Goal: Task Accomplishment & Management: Manage account settings

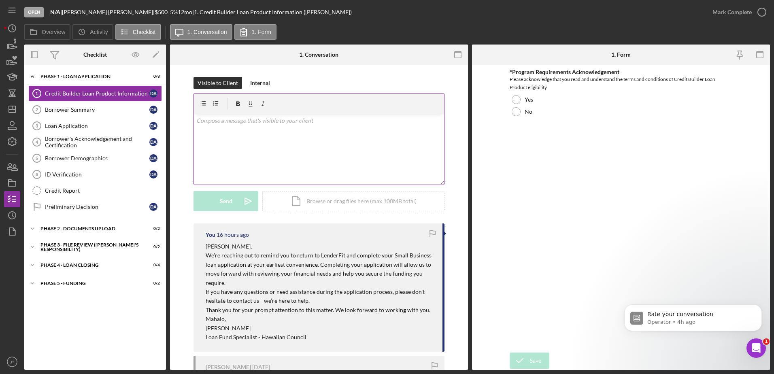
scroll to position [1, 0]
click at [9, 109] on polygon "button" at bounding box center [12, 109] width 6 height 6
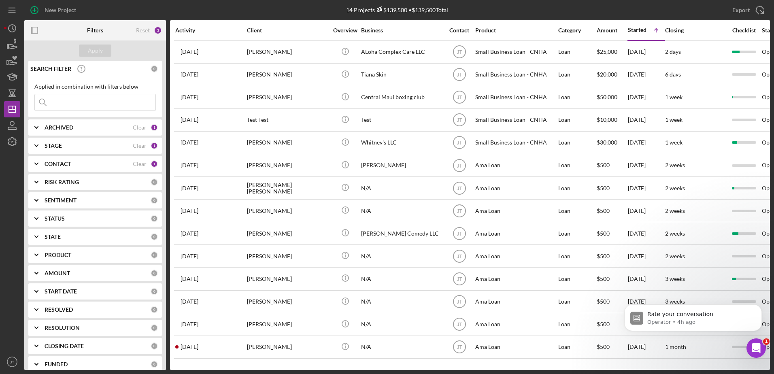
click at [77, 131] on div "ARCHIVED Clear 1" at bounding box center [101, 127] width 113 height 7
click at [41, 162] on input "Active" at bounding box center [39, 161] width 8 height 8
checkbox input "false"
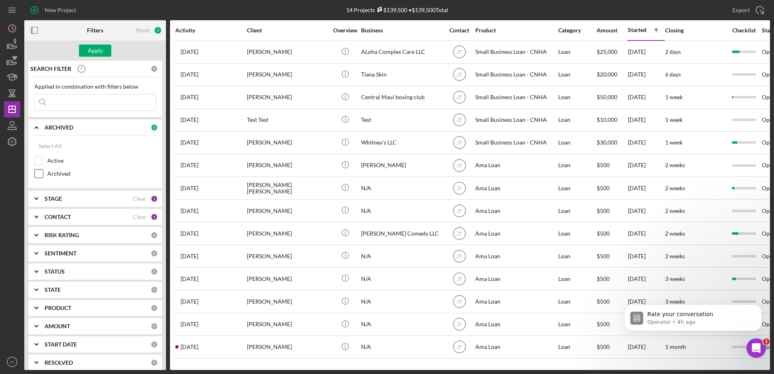
click at [40, 174] on input "Archived" at bounding box center [39, 174] width 8 height 8
checkbox input "true"
click at [96, 50] on div "Apply" at bounding box center [95, 51] width 15 height 12
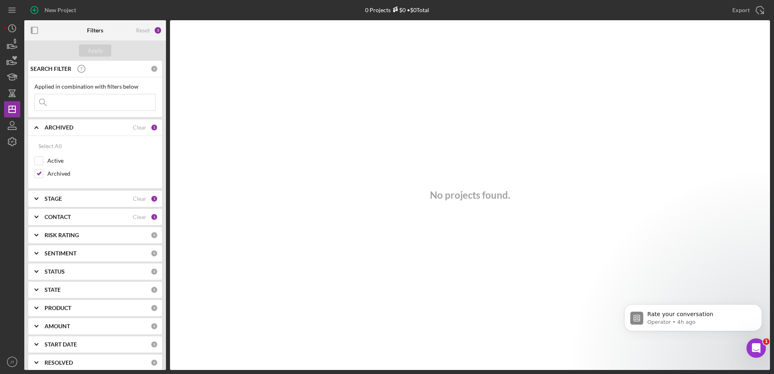
click at [82, 217] on div "CONTACT" at bounding box center [89, 217] width 88 height 6
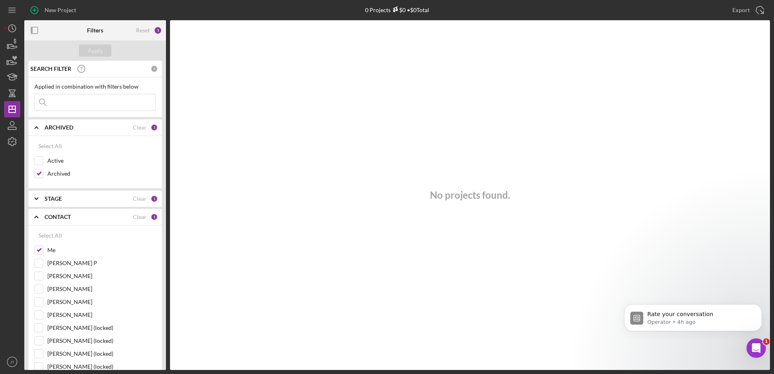
click at [100, 200] on div "STAGE" at bounding box center [89, 199] width 88 height 6
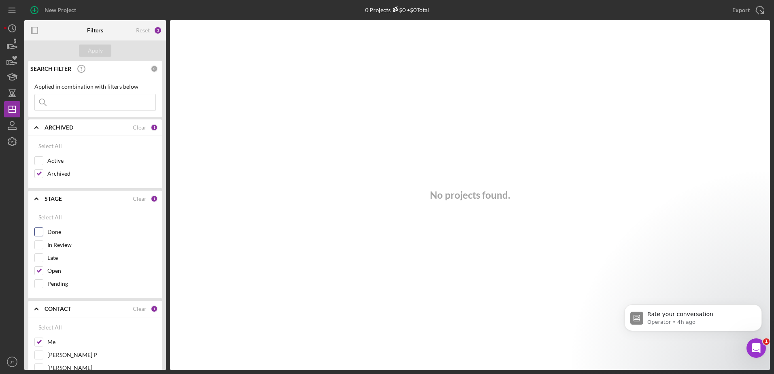
click at [38, 231] on input "Done" at bounding box center [39, 232] width 8 height 8
checkbox input "true"
click at [41, 272] on input "Open" at bounding box center [39, 271] width 8 height 8
checkbox input "false"
click at [102, 49] on div "Apply" at bounding box center [95, 51] width 15 height 12
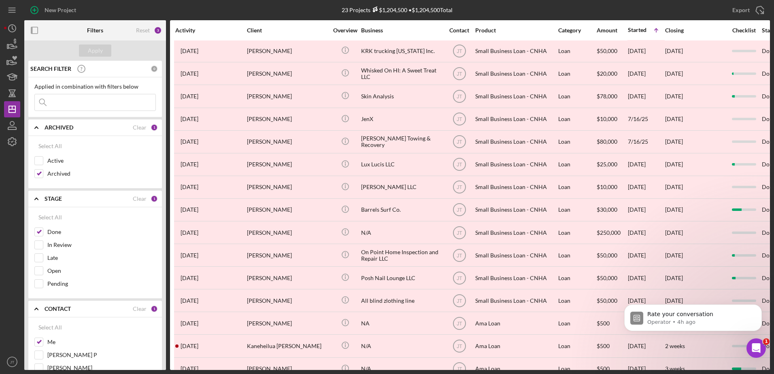
scroll to position [202, 0]
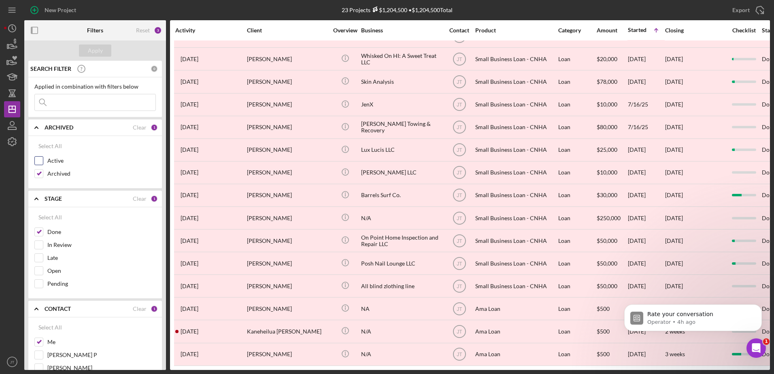
click at [42, 162] on input "Active" at bounding box center [39, 161] width 8 height 8
checkbox input "true"
click at [45, 177] on div "Archived" at bounding box center [94, 175] width 121 height 13
click at [42, 273] on input "Open" at bounding box center [39, 271] width 8 height 8
checkbox input "true"
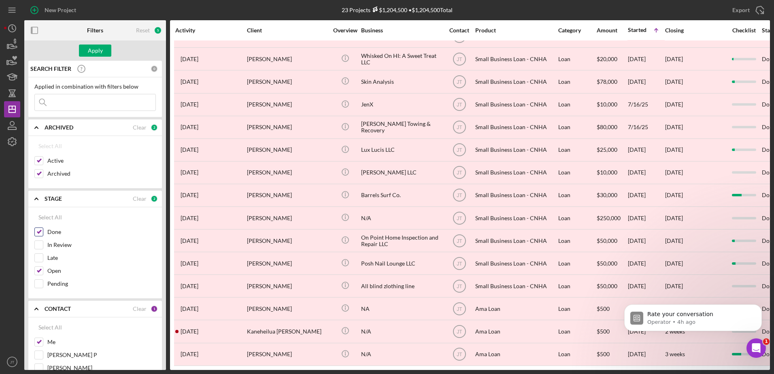
click at [40, 233] on input "Done" at bounding box center [39, 232] width 8 height 8
checkbox input "false"
click at [40, 175] on input "Archived" at bounding box center [39, 174] width 8 height 8
checkbox input "false"
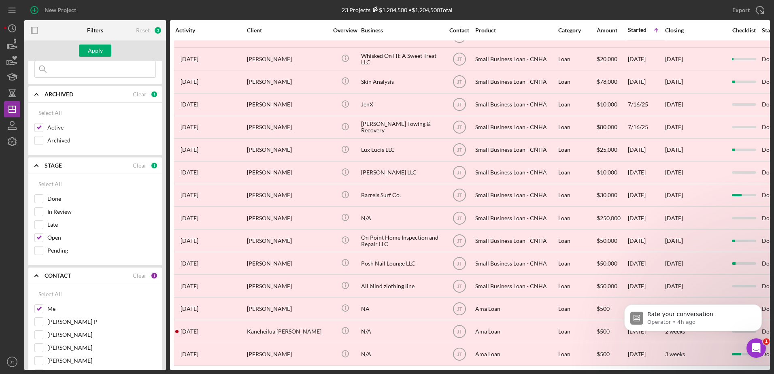
scroll to position [81, 0]
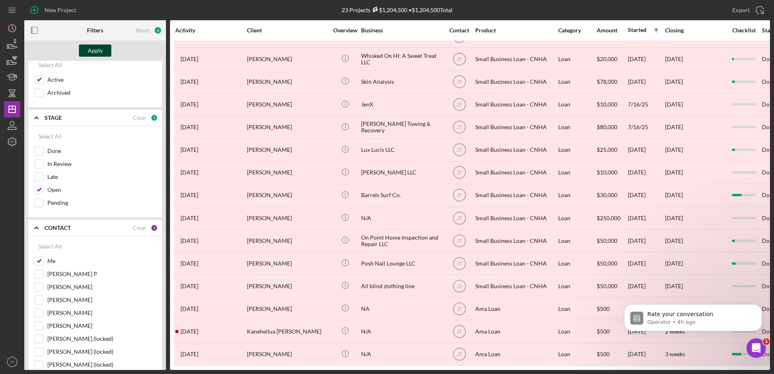
click at [92, 46] on div "Apply" at bounding box center [95, 51] width 15 height 12
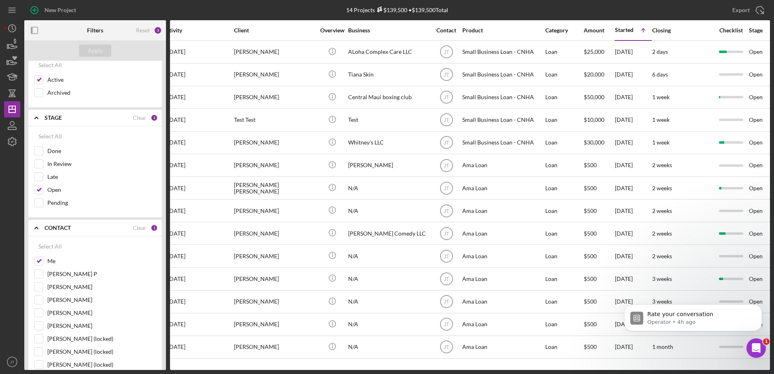
scroll to position [0, 0]
